Goal: Information Seeking & Learning: Learn about a topic

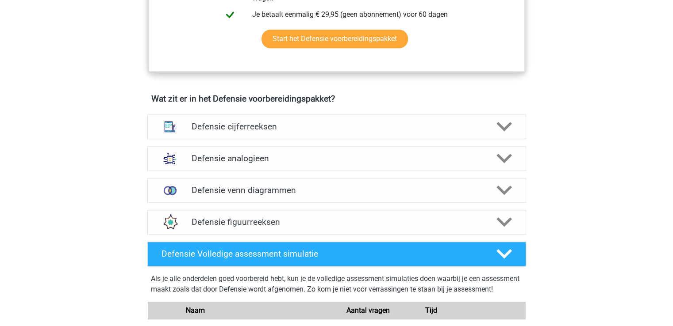
scroll to position [575, 0]
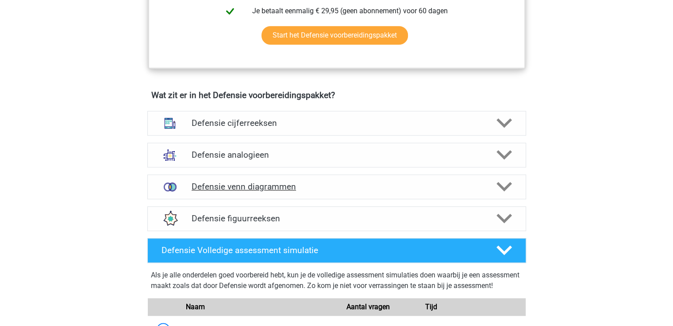
click at [277, 187] on h4 "Defensie venn diagrammen" at bounding box center [337, 187] width 290 height 10
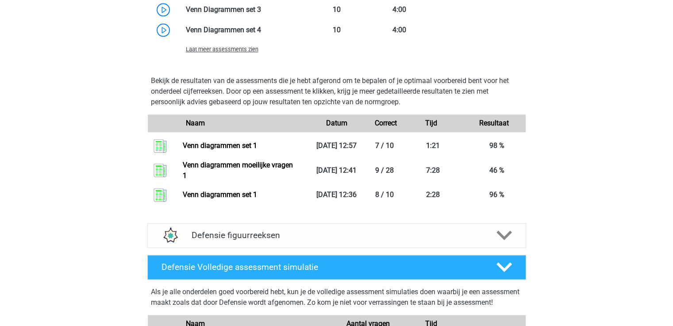
scroll to position [1062, 0]
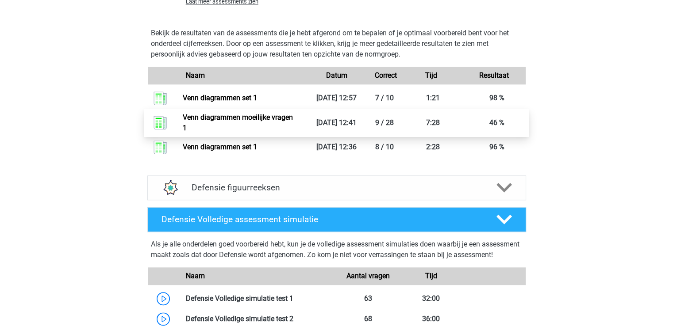
click at [248, 122] on link "Venn diagrammen moeilijke vragen 1" at bounding box center [238, 122] width 110 height 19
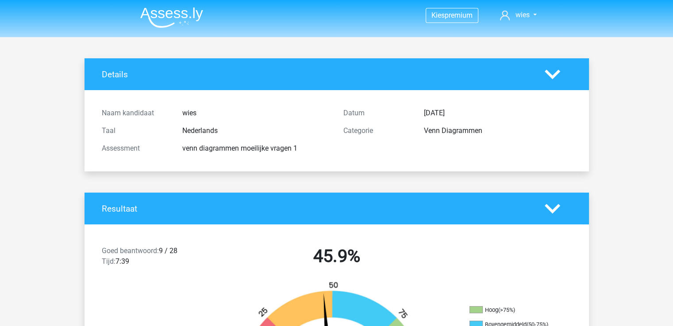
click at [548, 78] on icon at bounding box center [552, 74] width 15 height 15
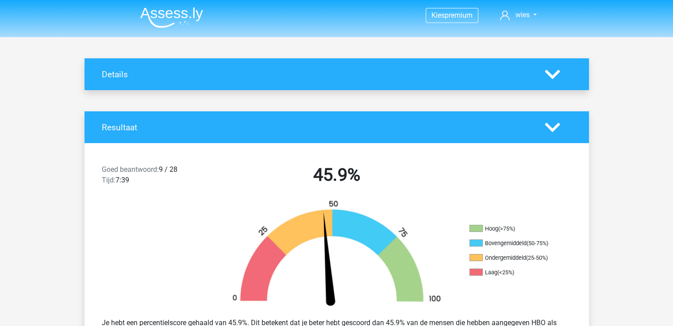
click at [549, 77] on icon at bounding box center [552, 74] width 15 height 15
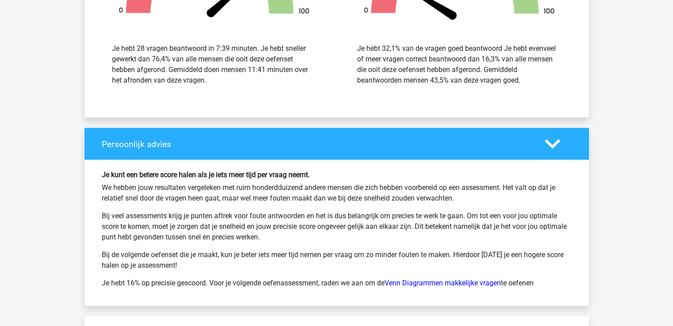
scroll to position [1637, 0]
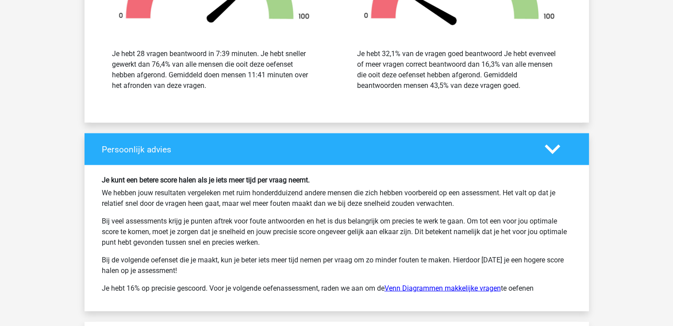
click at [435, 284] on link "Venn Diagrammen makkelijke vragen" at bounding box center [442, 288] width 116 height 8
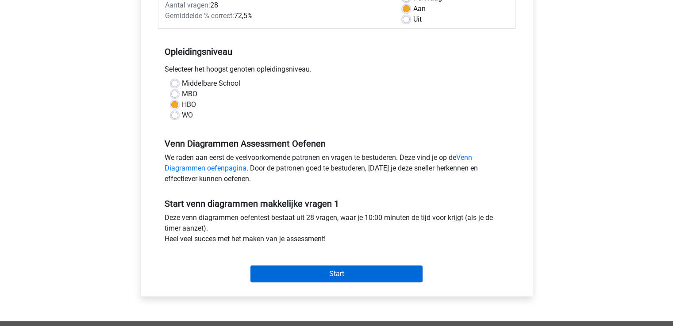
scroll to position [133, 0]
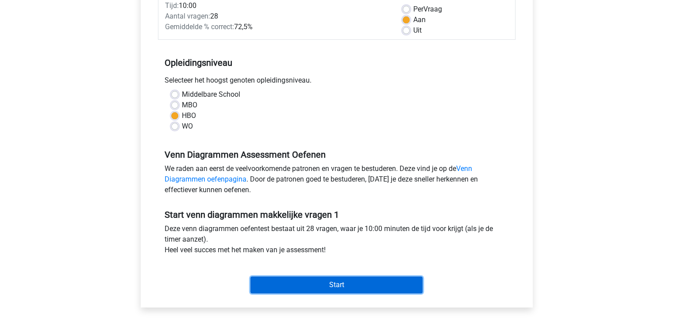
click at [327, 280] on input "Start" at bounding box center [336, 285] width 172 height 17
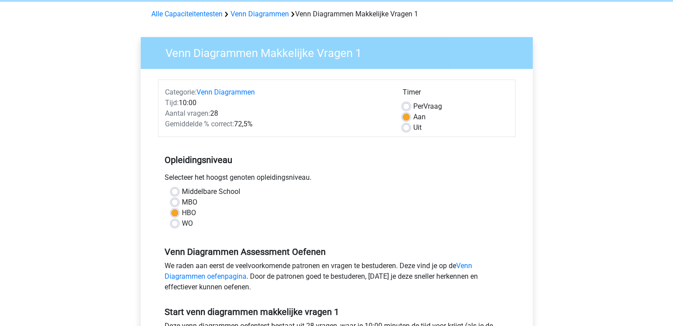
scroll to position [0, 0]
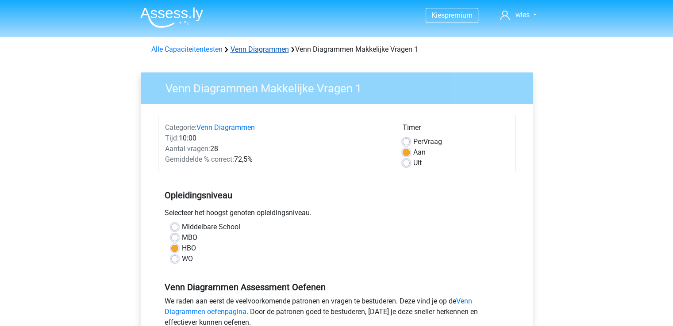
click at [254, 50] on link "Venn Diagrammen" at bounding box center [259, 49] width 58 height 8
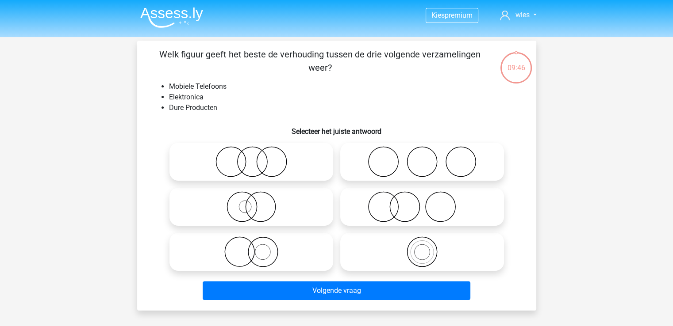
click at [264, 208] on icon at bounding box center [251, 207] width 157 height 31
click at [257, 203] on input "radio" at bounding box center [254, 200] width 6 height 6
radio input "true"
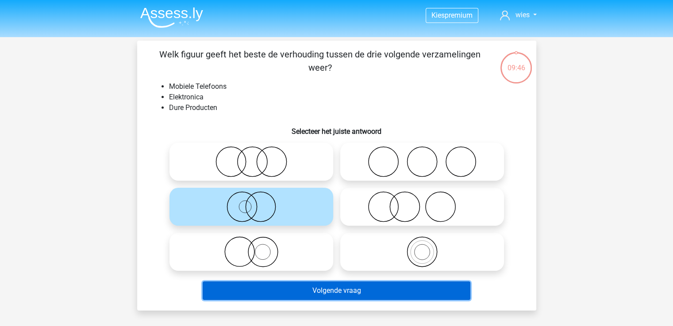
click at [339, 291] on button "Volgende vraag" at bounding box center [337, 291] width 268 height 19
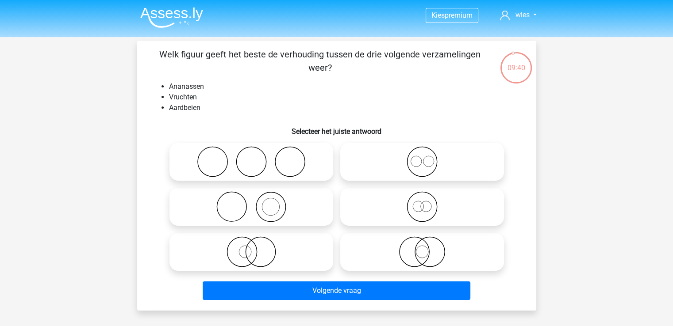
click at [433, 163] on icon at bounding box center [422, 161] width 157 height 31
click at [428, 157] on input "radio" at bounding box center [425, 155] width 6 height 6
radio input "true"
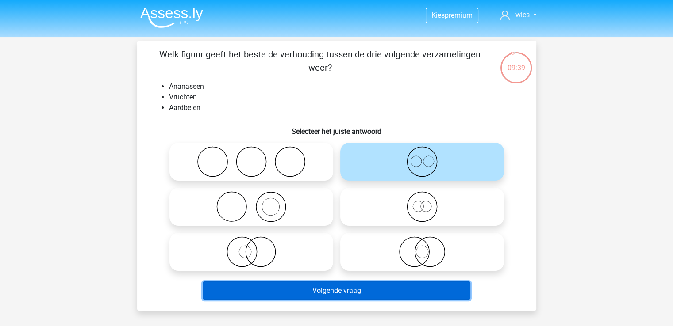
click at [408, 294] on button "Volgende vraag" at bounding box center [337, 291] width 268 height 19
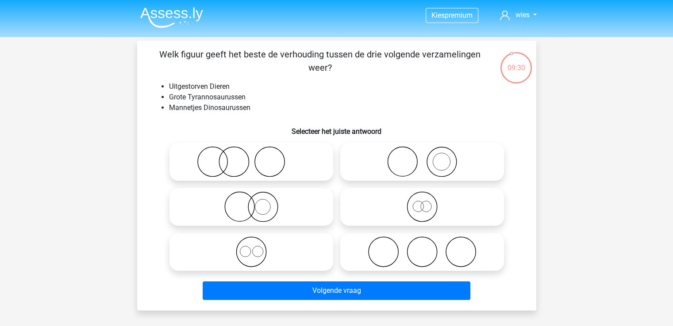
click at [390, 198] on icon at bounding box center [422, 207] width 157 height 31
click at [422, 198] on input "radio" at bounding box center [425, 200] width 6 height 6
radio input "true"
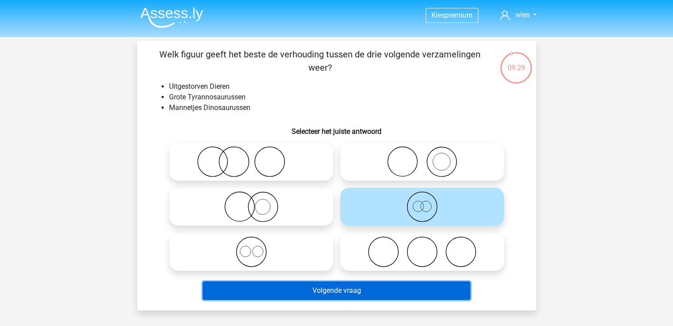
click at [409, 292] on button "Volgende vraag" at bounding box center [337, 291] width 268 height 19
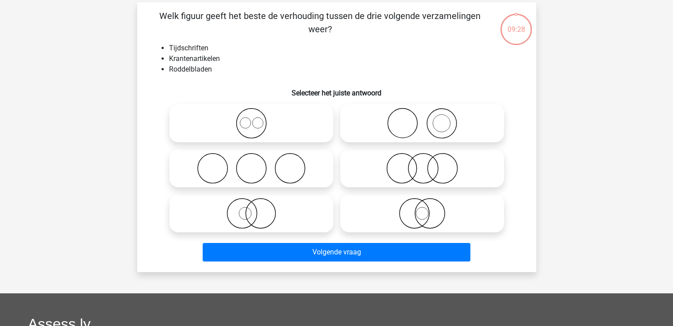
scroll to position [41, 0]
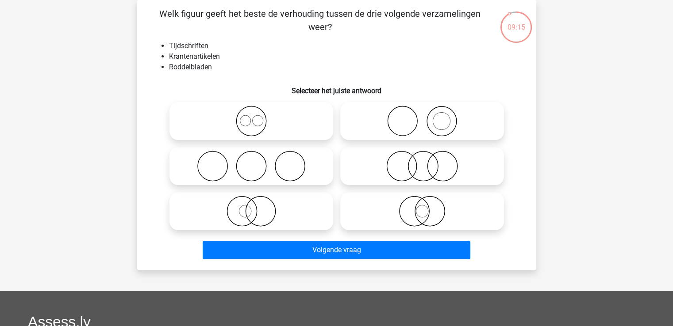
click at [415, 124] on icon at bounding box center [422, 121] width 157 height 31
click at [422, 117] on input "radio" at bounding box center [425, 114] width 6 height 6
radio input "true"
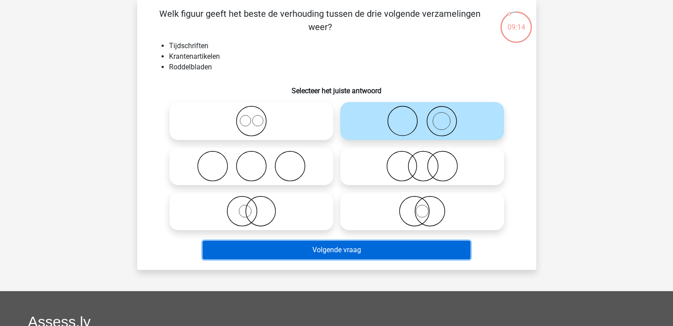
click at [403, 251] on button "Volgende vraag" at bounding box center [337, 250] width 268 height 19
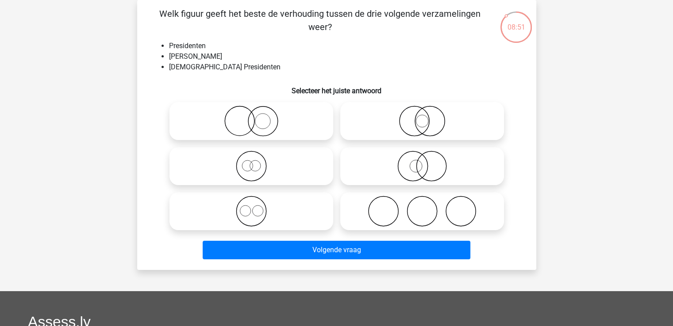
click at [397, 122] on icon at bounding box center [422, 121] width 157 height 31
click at [422, 117] on input "radio" at bounding box center [425, 114] width 6 height 6
radio input "true"
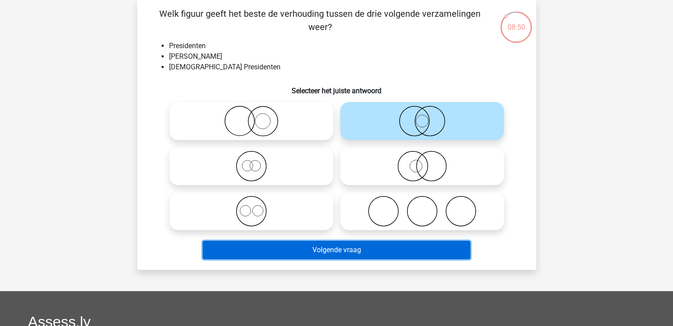
click at [410, 247] on button "Volgende vraag" at bounding box center [337, 250] width 268 height 19
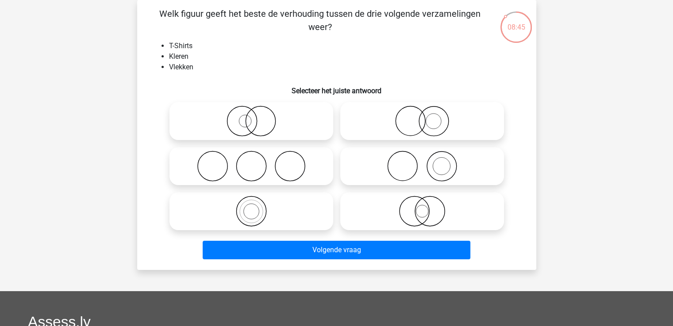
click at [414, 167] on icon at bounding box center [422, 166] width 157 height 31
click at [422, 162] on input "radio" at bounding box center [425, 159] width 6 height 6
radio input "true"
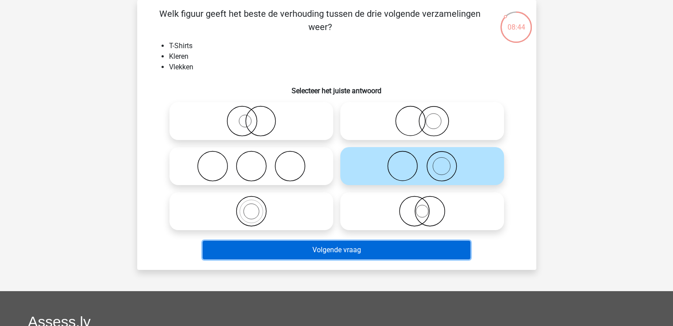
click at [419, 250] on button "Volgende vraag" at bounding box center [337, 250] width 268 height 19
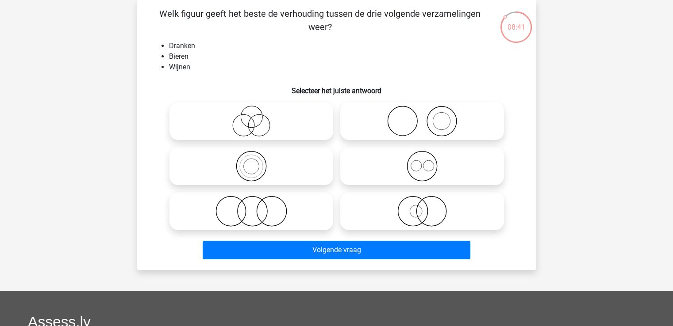
click at [404, 156] on icon at bounding box center [422, 166] width 157 height 31
click at [422, 156] on input "radio" at bounding box center [425, 159] width 6 height 6
radio input "true"
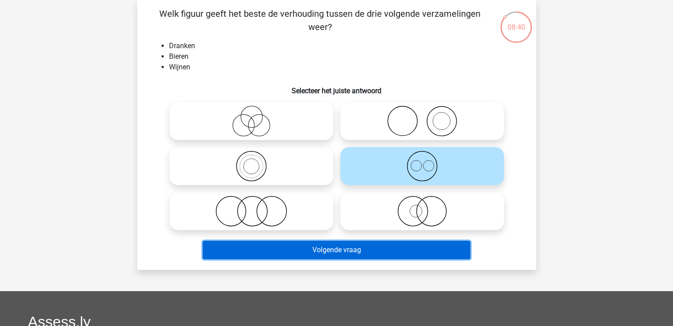
click at [345, 248] on button "Volgende vraag" at bounding box center [337, 250] width 268 height 19
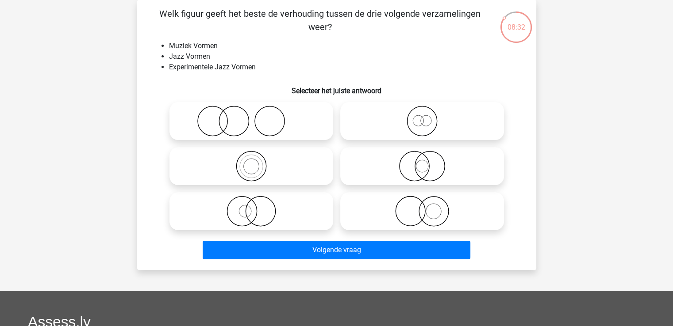
click at [270, 183] on label at bounding box center [251, 166] width 164 height 38
click at [257, 162] on input "radio" at bounding box center [254, 159] width 6 height 6
radio input "true"
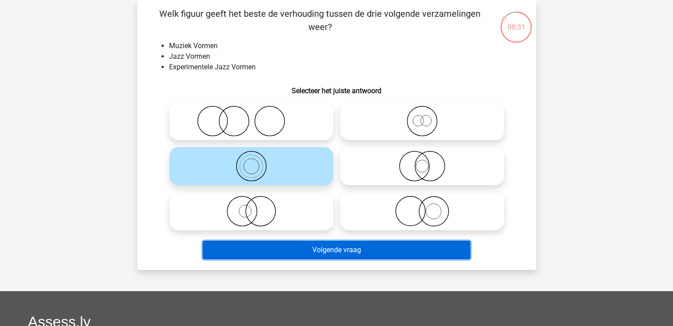
click at [319, 252] on button "Volgende vraag" at bounding box center [337, 250] width 268 height 19
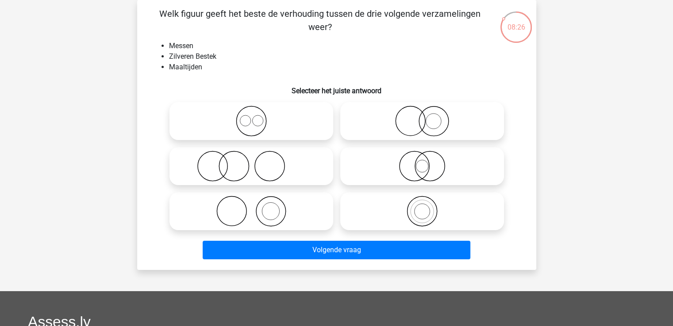
click at [276, 172] on icon at bounding box center [251, 166] width 157 height 31
click at [257, 162] on input "radio" at bounding box center [254, 159] width 6 height 6
radio input "true"
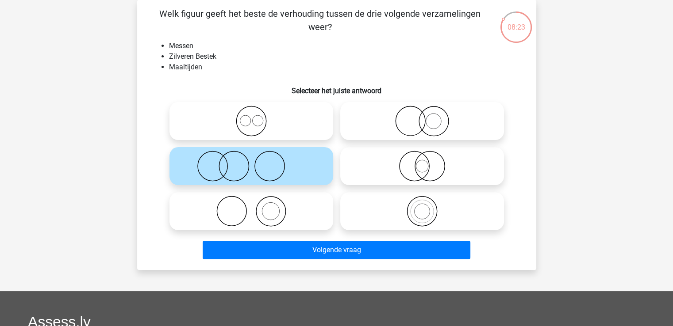
click at [262, 200] on icon at bounding box center [251, 211] width 157 height 31
click at [257, 201] on input "radio" at bounding box center [254, 204] width 6 height 6
radio input "true"
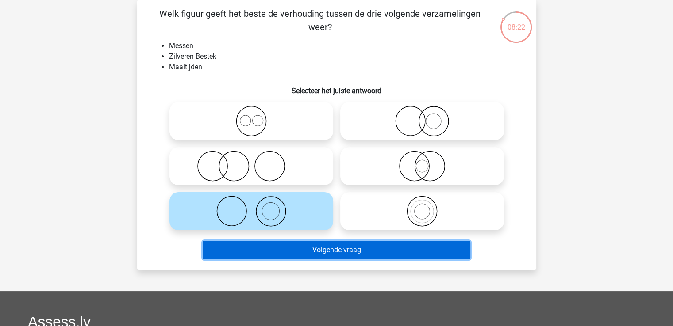
click at [303, 245] on button "Volgende vraag" at bounding box center [337, 250] width 268 height 19
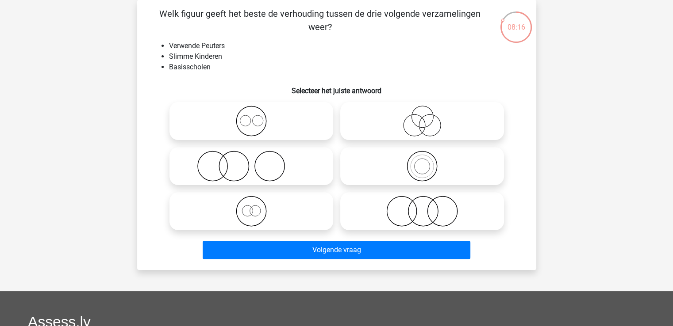
click at [274, 172] on icon at bounding box center [251, 166] width 157 height 31
click at [257, 162] on input "radio" at bounding box center [254, 159] width 6 height 6
radio input "true"
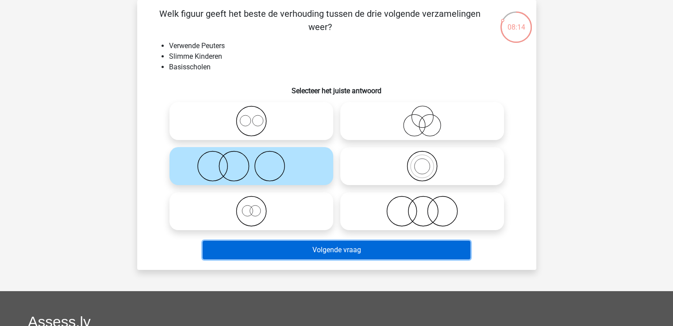
click at [303, 249] on button "Volgende vraag" at bounding box center [337, 250] width 268 height 19
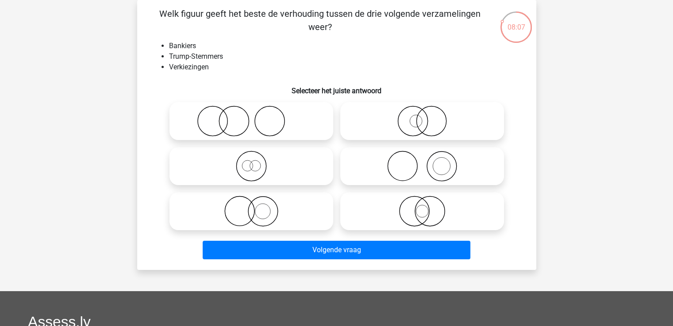
click at [274, 115] on icon at bounding box center [251, 121] width 157 height 31
click at [257, 115] on input "radio" at bounding box center [254, 114] width 6 height 6
radio input "true"
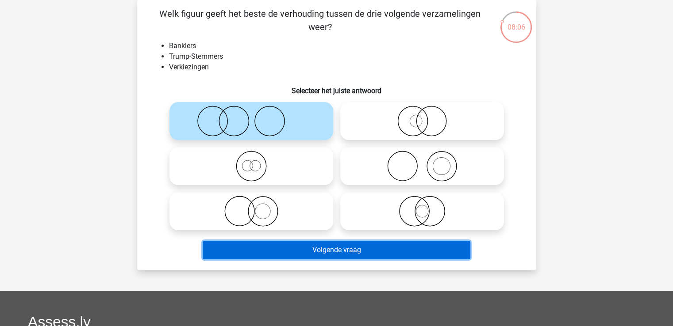
click at [299, 254] on button "Volgende vraag" at bounding box center [337, 250] width 268 height 19
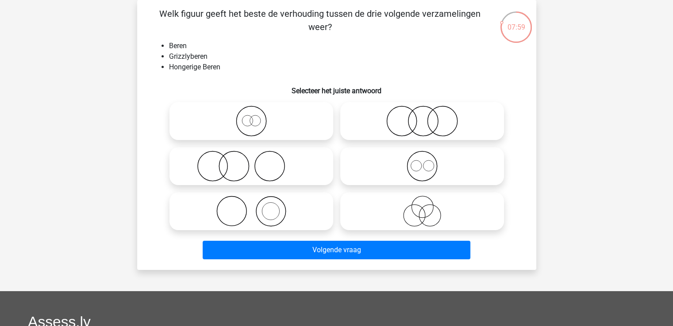
click at [274, 130] on icon at bounding box center [251, 121] width 157 height 31
click at [257, 117] on input "radio" at bounding box center [254, 114] width 6 height 6
radio input "true"
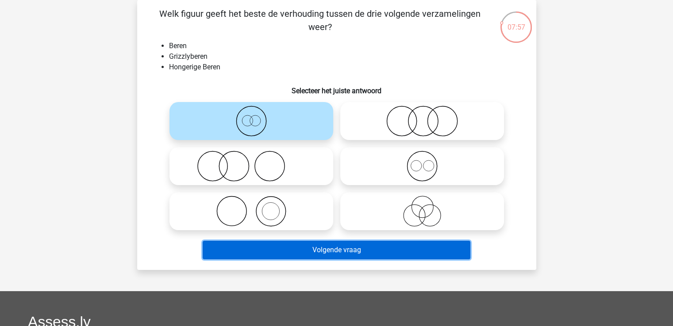
click at [397, 254] on button "Volgende vraag" at bounding box center [337, 250] width 268 height 19
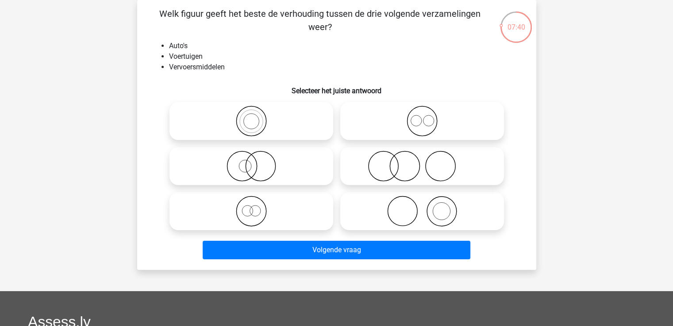
click at [281, 120] on icon at bounding box center [251, 121] width 157 height 31
click at [257, 117] on input "radio" at bounding box center [254, 114] width 6 height 6
radio input "true"
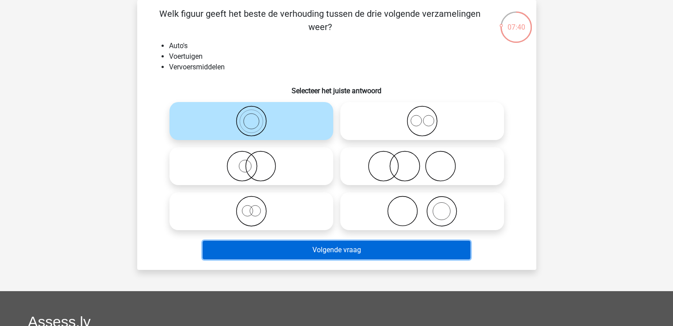
click at [309, 247] on button "Volgende vraag" at bounding box center [337, 250] width 268 height 19
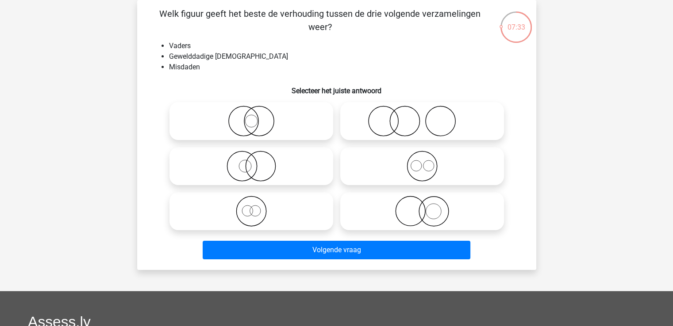
click at [429, 128] on icon at bounding box center [422, 121] width 157 height 31
click at [428, 117] on input "radio" at bounding box center [425, 114] width 6 height 6
radio input "true"
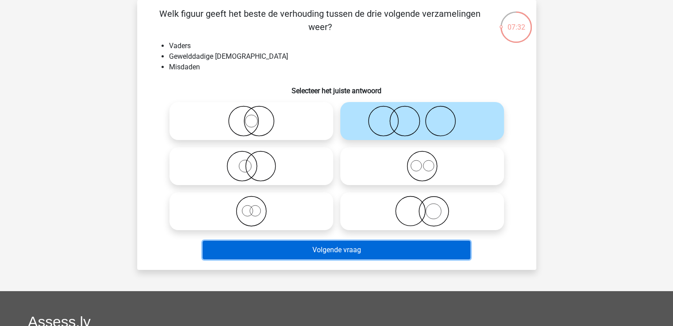
click at [418, 249] on button "Volgende vraag" at bounding box center [337, 250] width 268 height 19
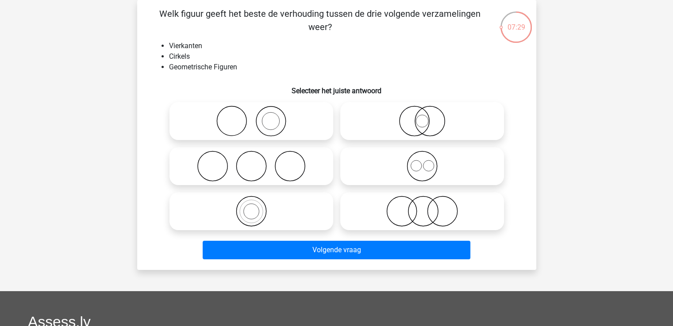
click at [401, 171] on icon at bounding box center [422, 166] width 157 height 31
click at [422, 162] on input "radio" at bounding box center [425, 159] width 6 height 6
radio input "true"
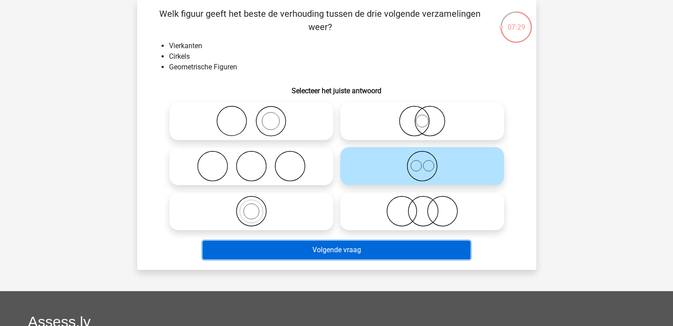
click at [399, 253] on button "Volgende vraag" at bounding box center [337, 250] width 268 height 19
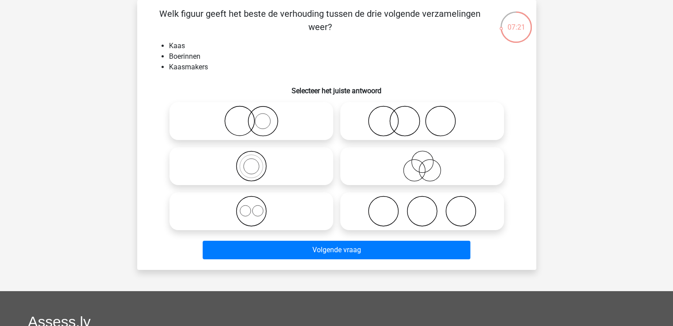
click at [420, 207] on icon at bounding box center [422, 211] width 157 height 31
click at [422, 207] on input "radio" at bounding box center [425, 204] width 6 height 6
radio input "true"
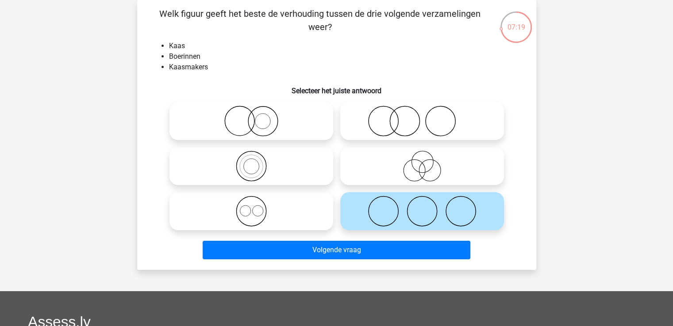
click at [384, 112] on icon at bounding box center [422, 121] width 157 height 31
click at [422, 112] on input "radio" at bounding box center [425, 114] width 6 height 6
radio input "true"
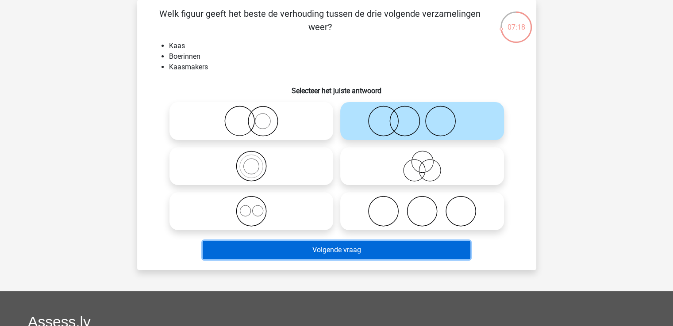
click at [371, 248] on button "Volgende vraag" at bounding box center [337, 250] width 268 height 19
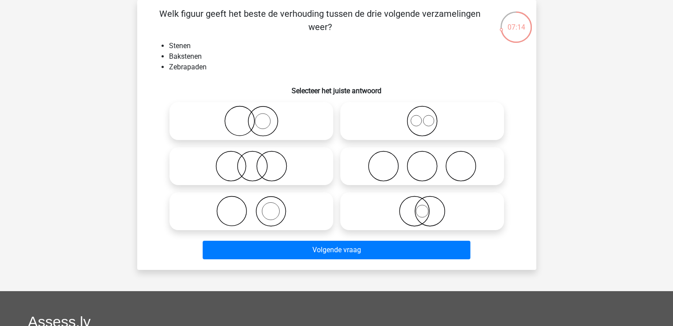
click at [271, 204] on icon at bounding box center [251, 211] width 157 height 31
click at [257, 204] on input "radio" at bounding box center [254, 204] width 6 height 6
radio input "true"
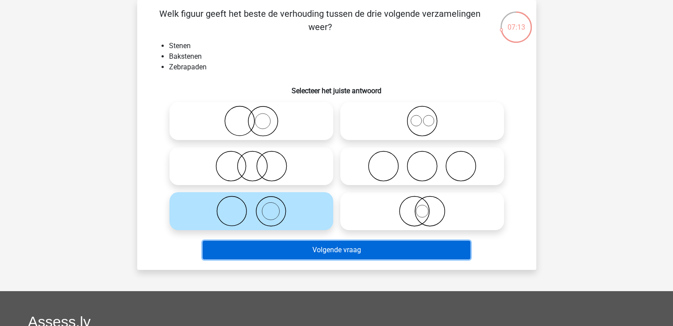
click at [317, 253] on button "Volgende vraag" at bounding box center [337, 250] width 268 height 19
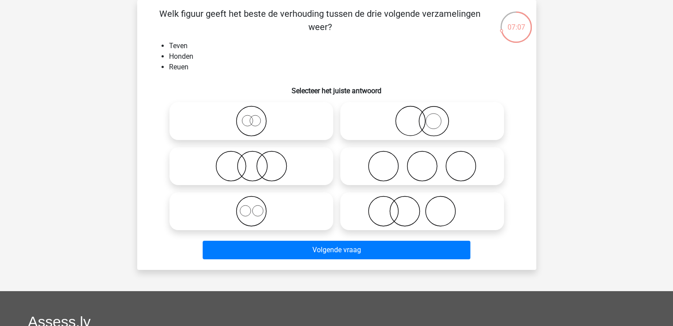
click at [226, 206] on icon at bounding box center [251, 211] width 157 height 31
click at [251, 206] on input "radio" at bounding box center [254, 204] width 6 height 6
radio input "true"
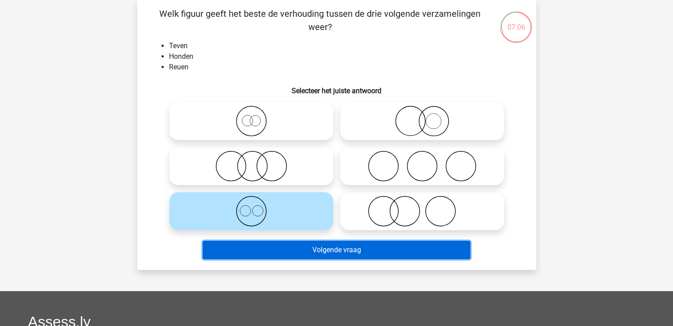
click at [276, 249] on button "Volgende vraag" at bounding box center [337, 250] width 268 height 19
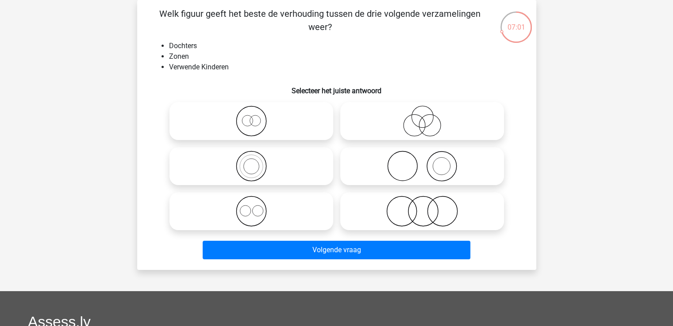
click at [265, 207] on icon at bounding box center [251, 211] width 157 height 31
click at [257, 207] on input "radio" at bounding box center [254, 204] width 6 height 6
radio input "true"
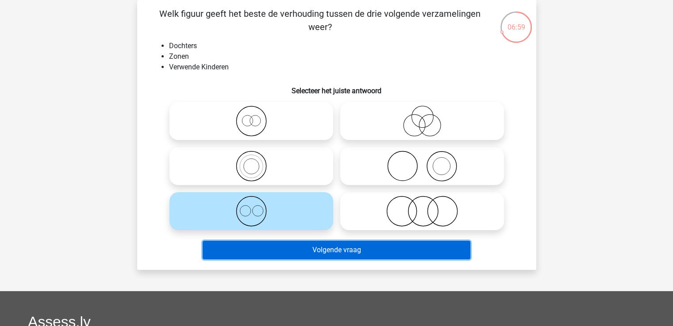
click at [313, 252] on button "Volgende vraag" at bounding box center [337, 250] width 268 height 19
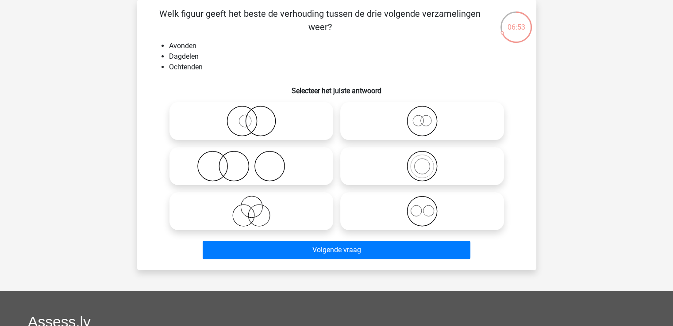
click at [391, 203] on icon at bounding box center [422, 211] width 157 height 31
click at [422, 203] on input "radio" at bounding box center [425, 204] width 6 height 6
radio input "true"
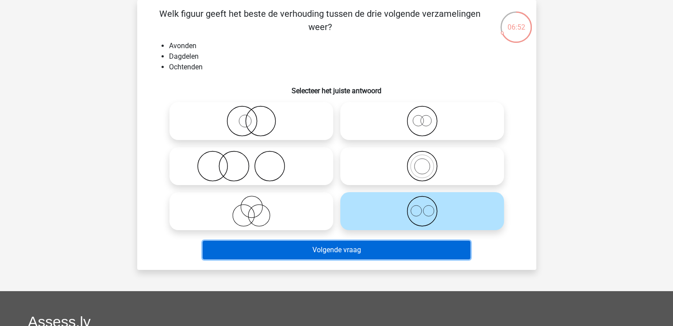
click at [375, 248] on button "Volgende vraag" at bounding box center [337, 250] width 268 height 19
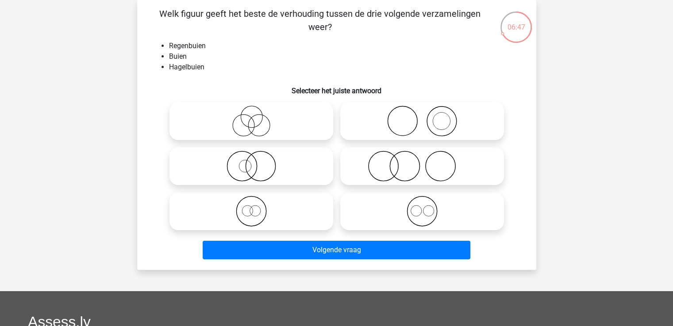
click at [388, 207] on icon at bounding box center [422, 211] width 157 height 31
click at [422, 207] on input "radio" at bounding box center [425, 204] width 6 height 6
radio input "true"
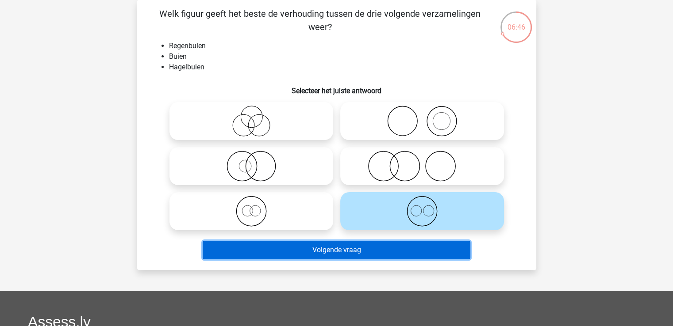
click at [366, 253] on button "Volgende vraag" at bounding box center [337, 250] width 268 height 19
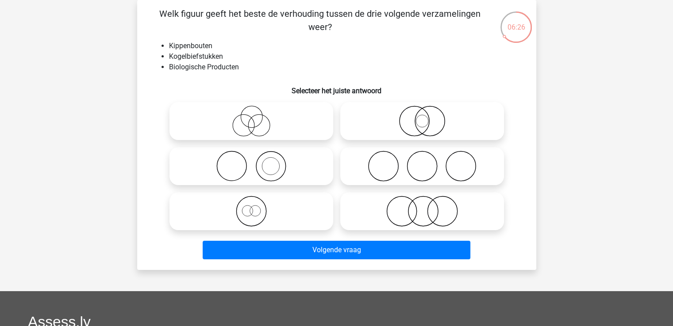
click at [235, 209] on icon at bounding box center [251, 211] width 157 height 31
click at [251, 207] on input "radio" at bounding box center [254, 204] width 6 height 6
radio input "true"
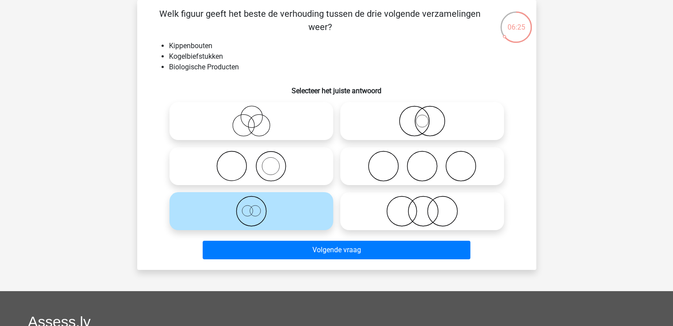
click at [265, 240] on div "Volgende vraag" at bounding box center [336, 248] width 371 height 29
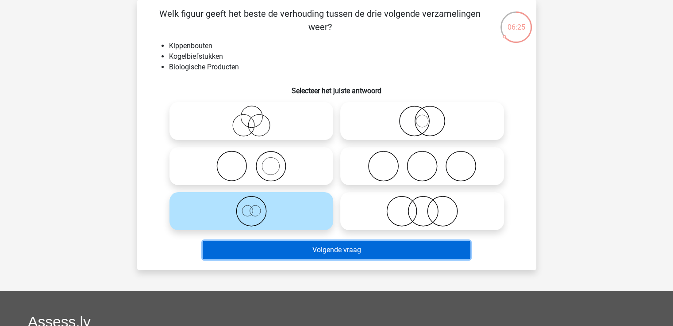
click at [268, 253] on button "Volgende vraag" at bounding box center [337, 250] width 268 height 19
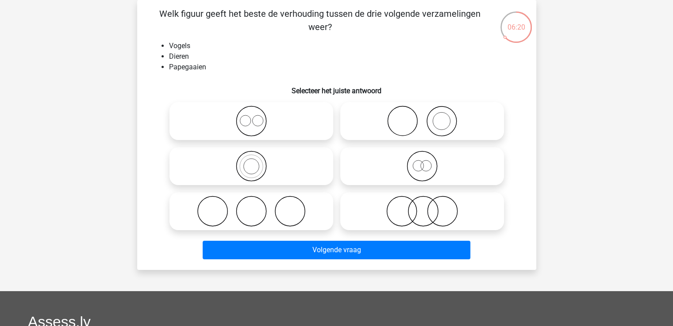
click at [271, 168] on icon at bounding box center [251, 166] width 157 height 31
click at [257, 162] on input "radio" at bounding box center [254, 159] width 6 height 6
radio input "true"
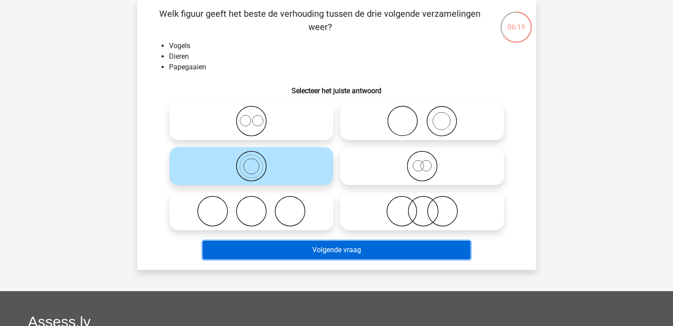
click at [317, 253] on button "Volgende vraag" at bounding box center [337, 250] width 268 height 19
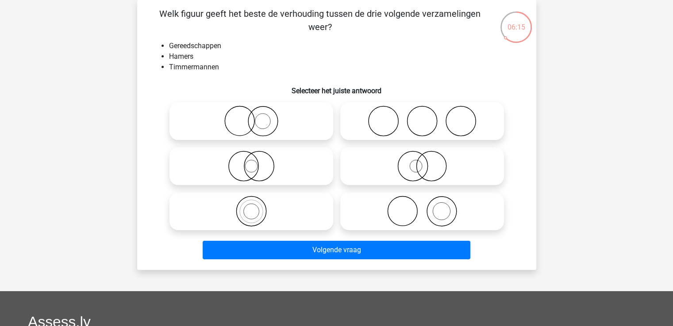
click at [444, 218] on icon at bounding box center [422, 211] width 157 height 31
click at [428, 207] on input "radio" at bounding box center [425, 204] width 6 height 6
radio input "true"
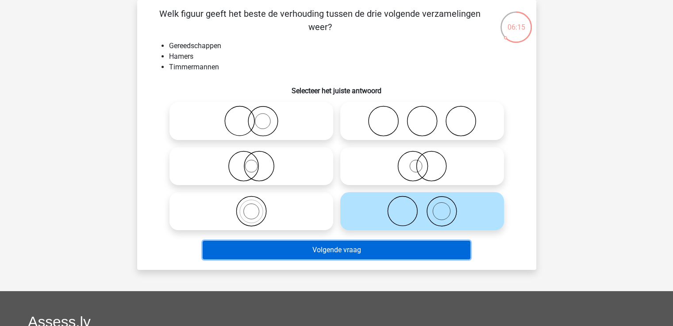
click at [440, 247] on button "Volgende vraag" at bounding box center [337, 250] width 268 height 19
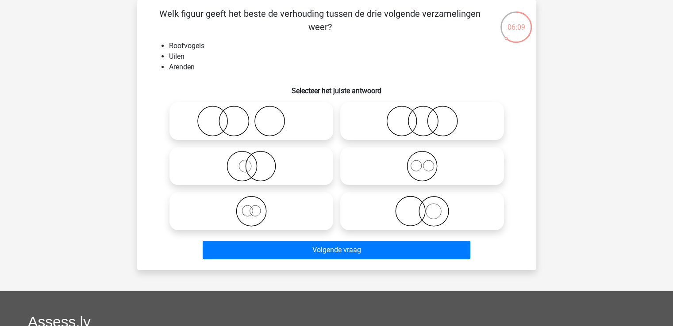
click at [417, 164] on icon at bounding box center [422, 166] width 157 height 31
click at [422, 162] on input "radio" at bounding box center [425, 159] width 6 height 6
radio input "true"
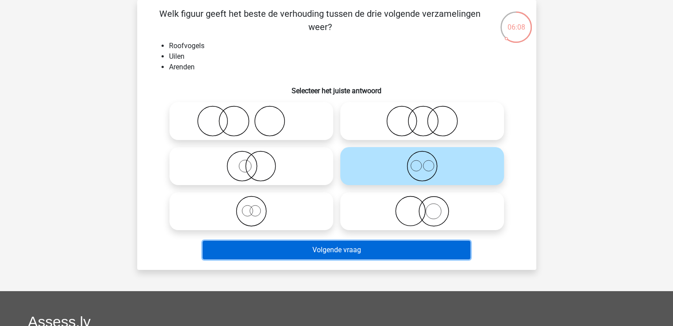
click at [354, 250] on button "Volgende vraag" at bounding box center [337, 250] width 268 height 19
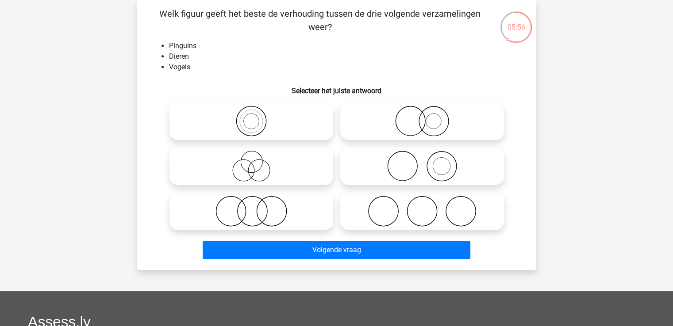
click at [230, 130] on icon at bounding box center [251, 121] width 157 height 31
click at [251, 117] on input "radio" at bounding box center [254, 114] width 6 height 6
radio input "true"
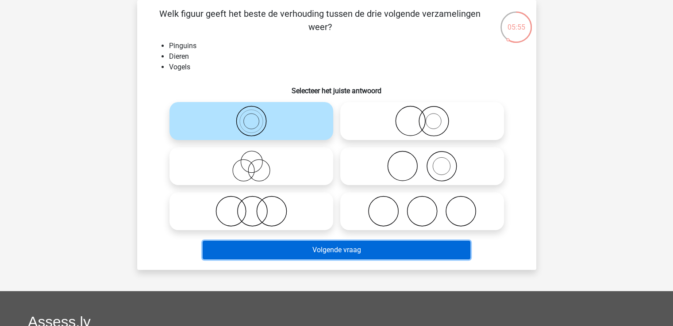
click at [343, 243] on button "Volgende vraag" at bounding box center [337, 250] width 268 height 19
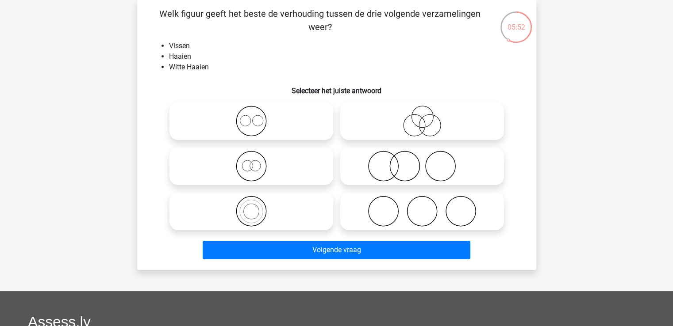
click at [278, 211] on icon at bounding box center [251, 211] width 157 height 31
click at [257, 207] on input "radio" at bounding box center [254, 204] width 6 height 6
radio input "true"
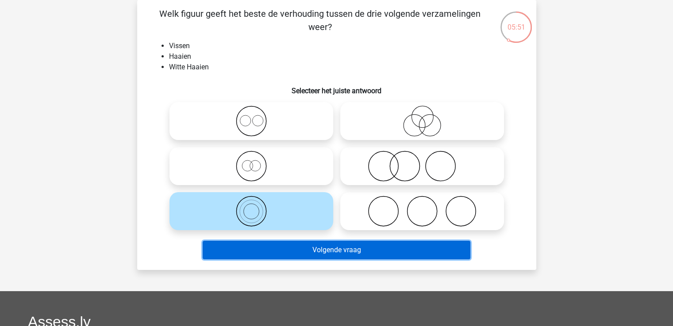
click at [307, 255] on button "Volgende vraag" at bounding box center [337, 250] width 268 height 19
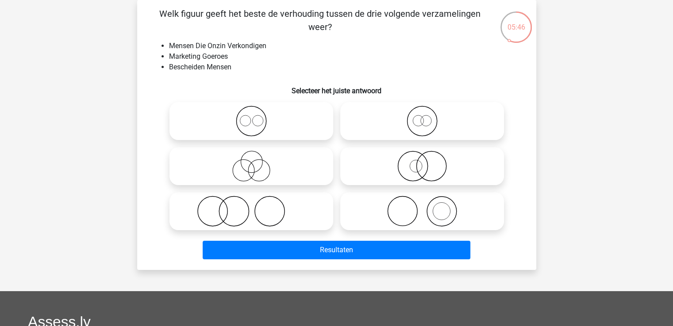
click at [281, 165] on icon at bounding box center [251, 166] width 157 height 31
click at [257, 162] on input "radio" at bounding box center [254, 159] width 6 height 6
radio input "true"
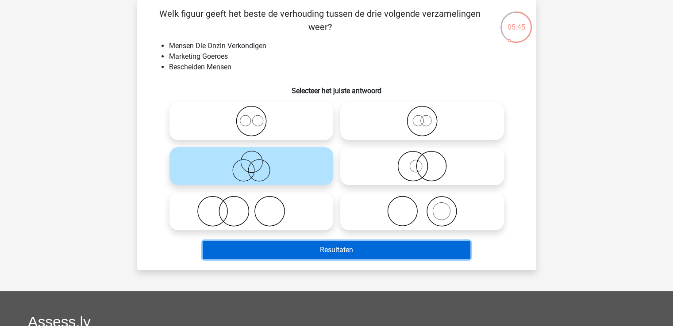
click at [317, 247] on button "Resultaten" at bounding box center [337, 250] width 268 height 19
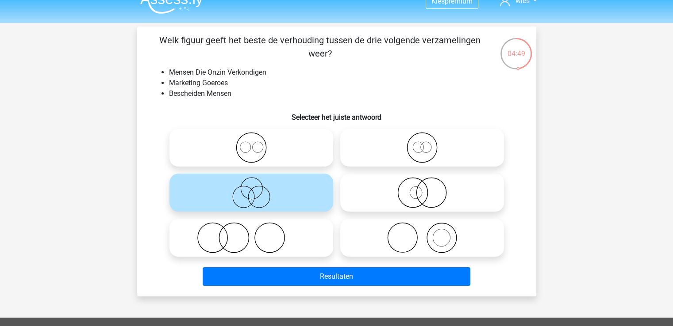
scroll to position [0, 0]
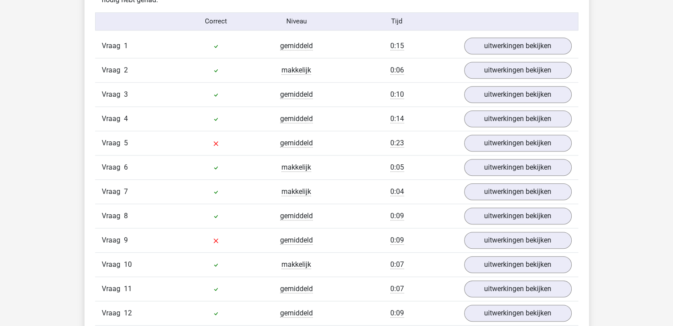
scroll to position [752, 0]
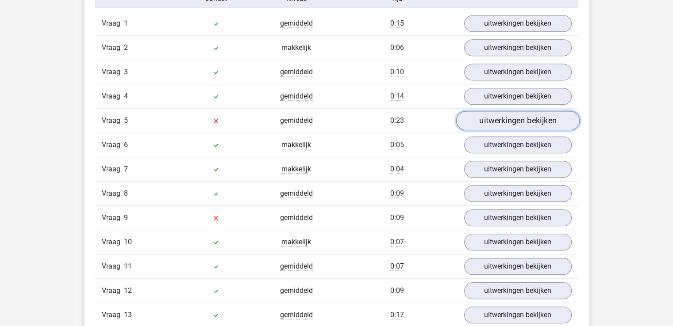
click at [513, 124] on link "uitwerkingen bekijken" at bounding box center [517, 120] width 123 height 19
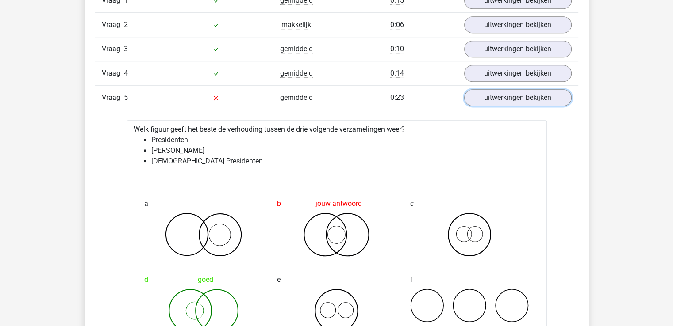
scroll to position [796, 0]
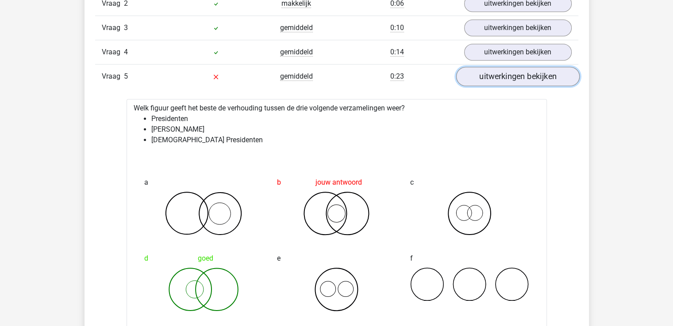
click at [526, 67] on link "uitwerkingen bekijken" at bounding box center [517, 76] width 123 height 19
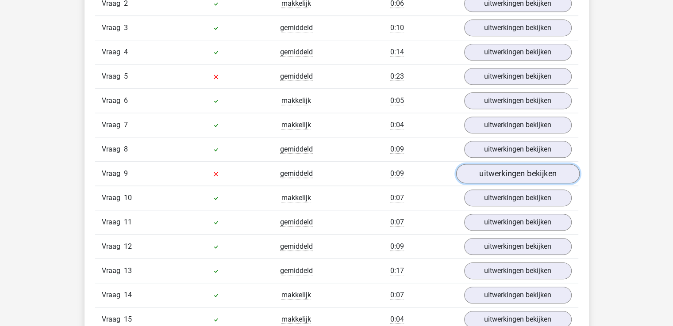
click at [520, 171] on link "uitwerkingen bekijken" at bounding box center [517, 173] width 123 height 19
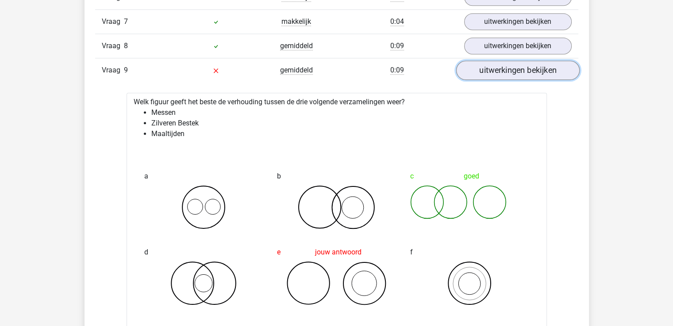
scroll to position [929, 0]
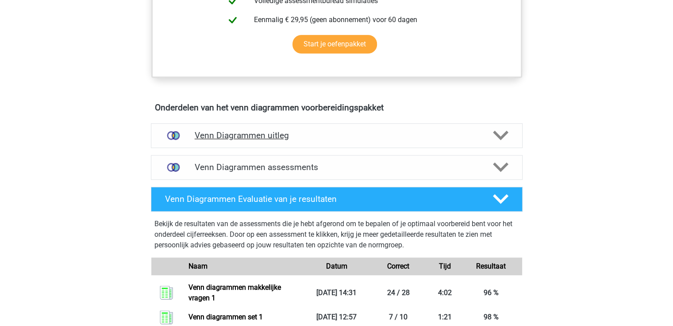
scroll to position [487, 0]
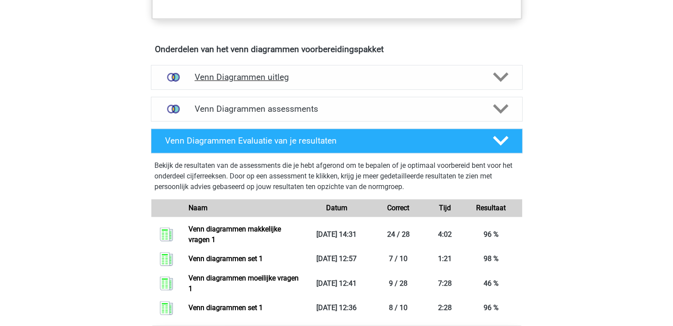
click at [257, 73] on h4 "Venn Diagrammen uitleg" at bounding box center [337, 77] width 284 height 10
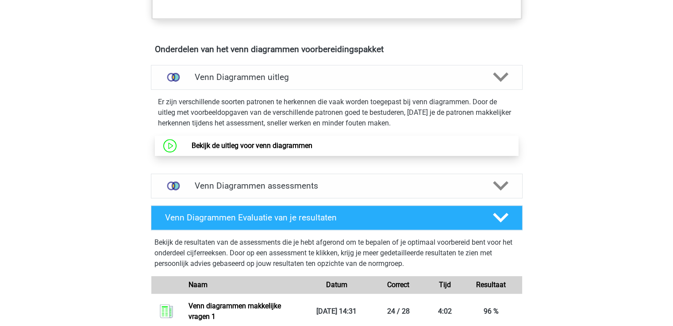
click at [192, 142] on link "Bekijk de uitleg voor venn diagrammen" at bounding box center [252, 146] width 121 height 8
